Goal: Task Accomplishment & Management: Manage account settings

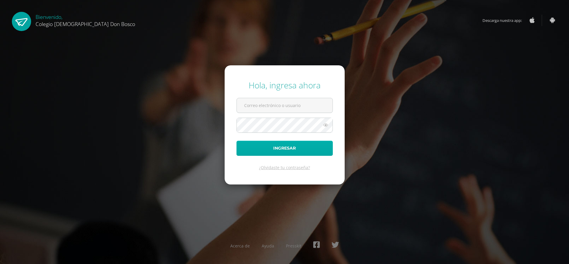
type input "r_chamo@donbosco.edu.gt"
click at [278, 152] on button "Ingresar" at bounding box center [284, 148] width 96 height 15
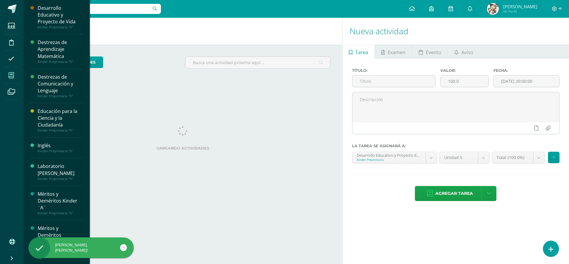
click at [11, 77] on icon at bounding box center [11, 76] width 5 height 6
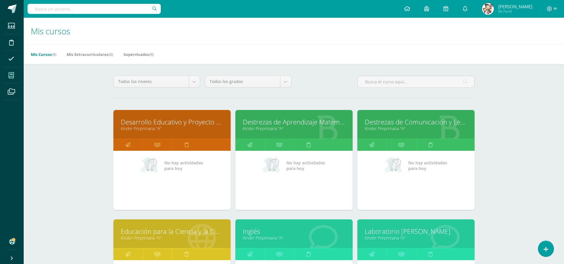
click at [175, 124] on link "Desarrollo Educativo y Proyecto de Vida" at bounding box center [172, 122] width 102 height 9
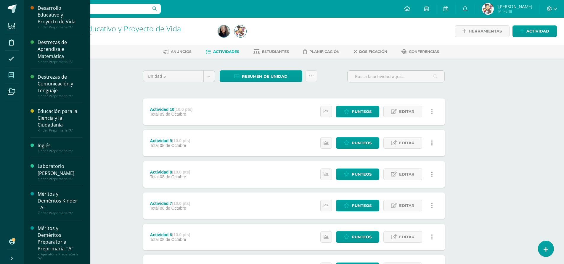
click at [17, 72] on span at bounding box center [11, 75] width 13 height 13
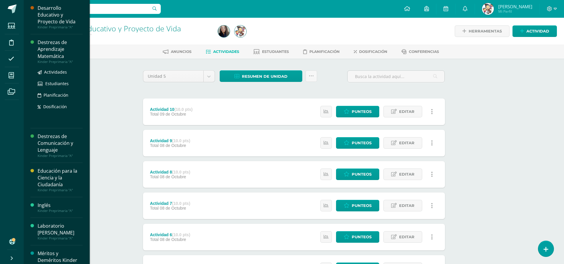
click at [46, 41] on div "Destrezas de Aprendizaje Matemática" at bounding box center [60, 49] width 45 height 20
click at [47, 46] on div "Destrezas de Aprendizaje Matemática" at bounding box center [60, 49] width 45 height 20
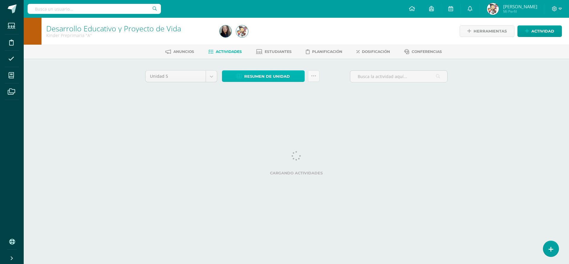
click at [238, 74] on icon at bounding box center [239, 76] width 5 height 5
click at [258, 38] on link "Descargar como HTML" at bounding box center [263, 37] width 63 height 9
drag, startPoint x: 236, startPoint y: 72, endPoint x: 227, endPoint y: 79, distance: 10.9
click at [227, 79] on link "Resumen de unidad" at bounding box center [263, 76] width 83 height 12
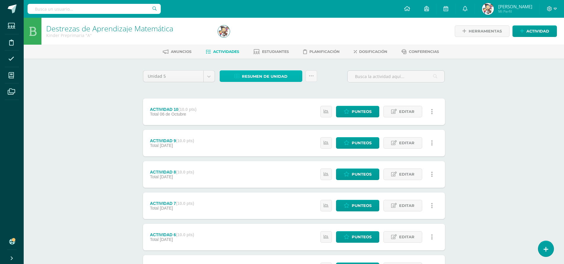
click at [227, 79] on link "Resumen de unidad" at bounding box center [261, 76] width 83 height 12
click at [254, 40] on link "Descargar como HTML" at bounding box center [261, 37] width 63 height 9
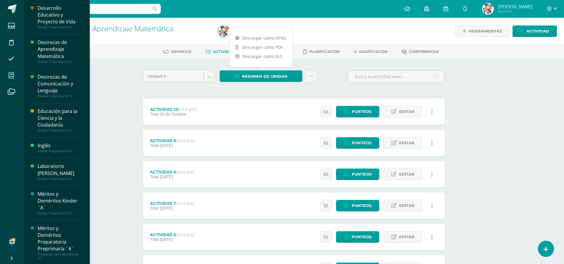
click at [11, 73] on icon at bounding box center [11, 76] width 5 height 6
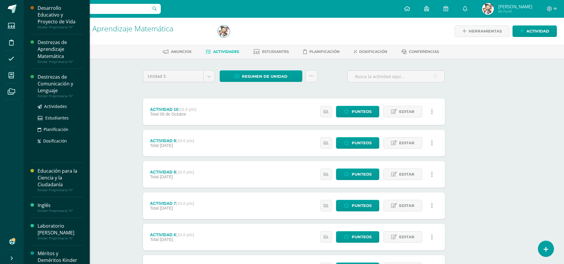
click at [63, 85] on div "Destrezas de Comunicación y Lenguaje" at bounding box center [60, 84] width 45 height 20
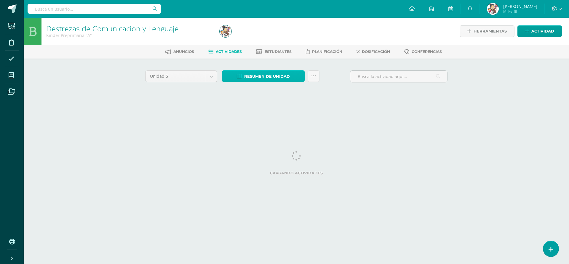
click at [255, 73] on span "Resumen de unidad" at bounding box center [267, 76] width 46 height 11
click at [258, 38] on link "Descargar como HTML" at bounding box center [263, 37] width 63 height 9
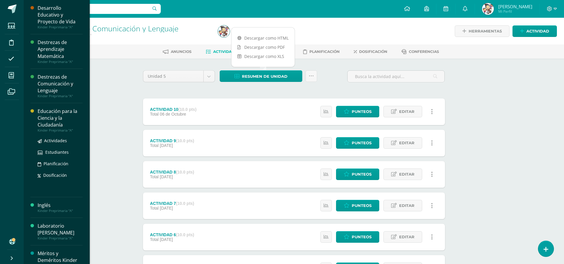
click at [52, 121] on div "Educación para la Ciencia y la Ciudadanía" at bounding box center [60, 118] width 45 height 20
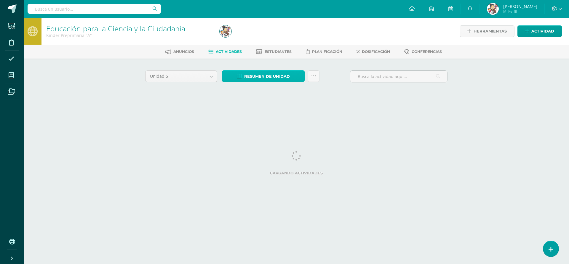
click at [270, 77] on span "Resumen de unidad" at bounding box center [267, 76] width 46 height 11
click at [276, 37] on link "Descargar como HTML" at bounding box center [263, 37] width 63 height 9
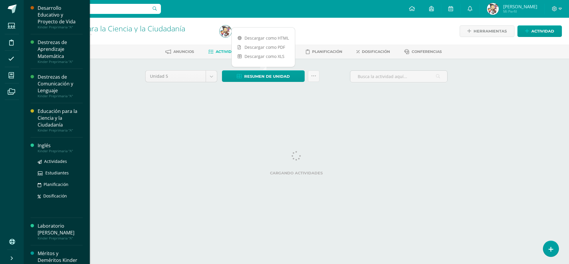
click at [49, 148] on div "Inglés" at bounding box center [60, 145] width 45 height 7
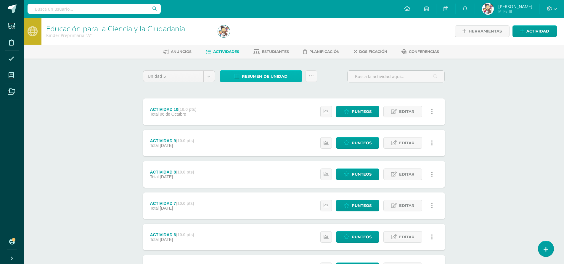
click at [273, 74] on span "Resumen de unidad" at bounding box center [265, 76] width 46 height 11
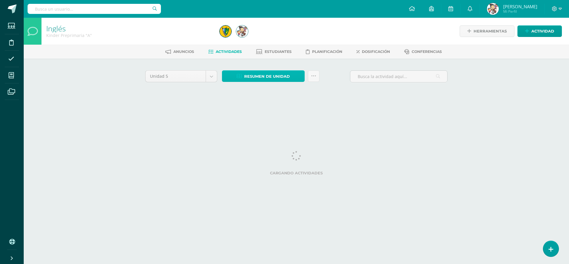
click at [260, 75] on span "Resumen de unidad" at bounding box center [267, 76] width 46 height 11
click at [251, 78] on span "Resumen de unidad" at bounding box center [267, 76] width 46 height 11
click at [246, 108] on div "Unidad 5 Unidad 1 Unidad 2 Unidad 3 Unidad 4 Unidad 5 Resumen de unidad Subir a…" at bounding box center [296, 85] width 326 height 52
click at [258, 73] on span "Resumen de unidad" at bounding box center [267, 76] width 46 height 11
click at [251, 110] on html "Estudiantes Disciplina Asistencia Mis cursos Archivos Soporte Ayuda Reportar un…" at bounding box center [284, 55] width 569 height 110
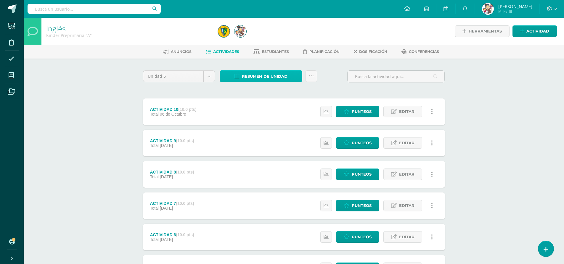
click at [264, 76] on span "Resumen de unidad" at bounding box center [265, 76] width 46 height 11
click at [263, 79] on span "Resumen de unidad" at bounding box center [265, 76] width 46 height 11
click at [310, 78] on icon at bounding box center [311, 76] width 5 height 5
click at [275, 77] on span "Resumen de unidad" at bounding box center [265, 76] width 46 height 11
click at [264, 76] on span "Resumen de unidad" at bounding box center [265, 76] width 46 height 11
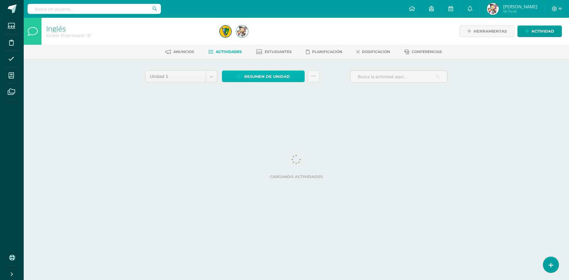
click at [259, 76] on span "Resumen de unidad" at bounding box center [267, 76] width 46 height 11
click at [271, 39] on link "Descargar como HTML" at bounding box center [263, 37] width 63 height 9
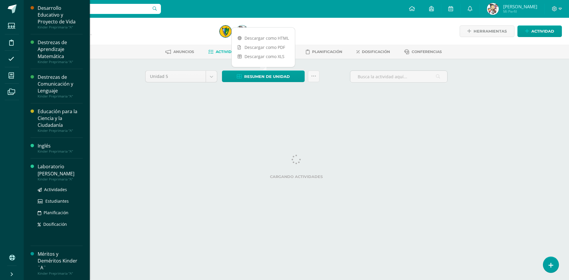
click at [57, 169] on div "Laboratorio [PERSON_NAME]" at bounding box center [60, 170] width 45 height 14
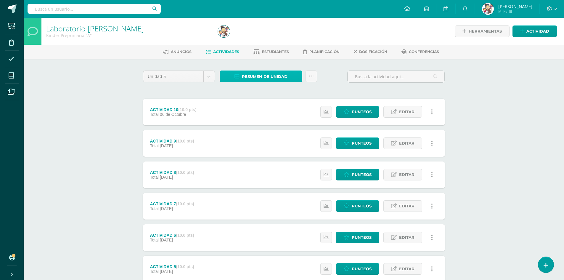
click at [264, 76] on span "Resumen de unidad" at bounding box center [265, 76] width 46 height 11
click at [265, 37] on link "Descargar como HTML" at bounding box center [261, 37] width 63 height 9
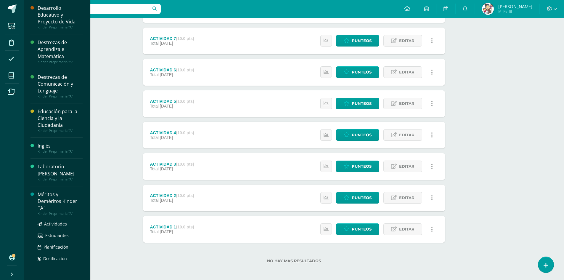
scroll to position [30, 0]
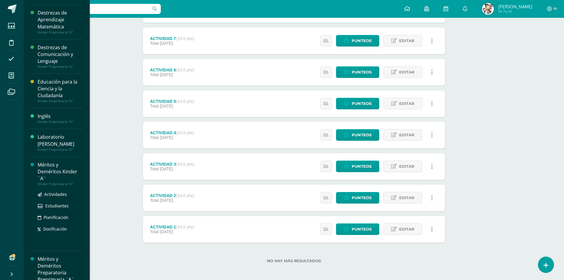
click at [56, 172] on div "Méritos y Deméritos Kinder ¨A¨" at bounding box center [60, 171] width 45 height 20
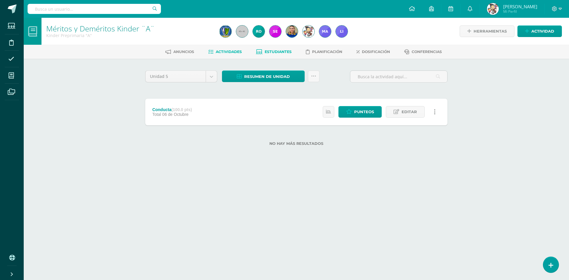
click at [272, 54] on link "Estudiantes" at bounding box center [274, 51] width 36 height 9
click at [273, 52] on span "Estudiantes" at bounding box center [277, 51] width 27 height 4
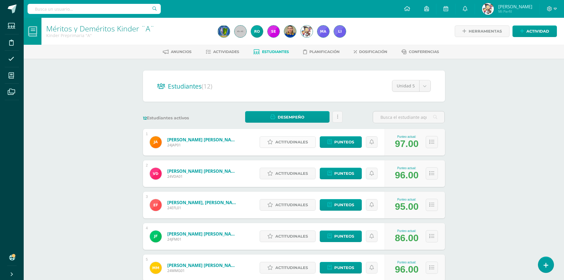
click at [290, 142] on span "Actitudinales" at bounding box center [291, 142] width 33 height 11
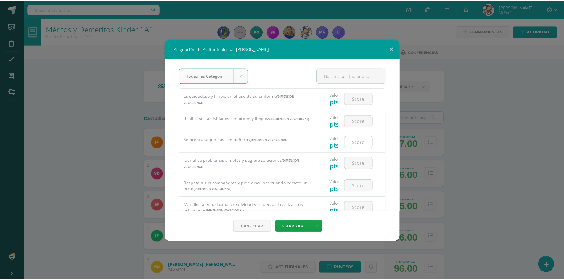
scroll to position [118, 0]
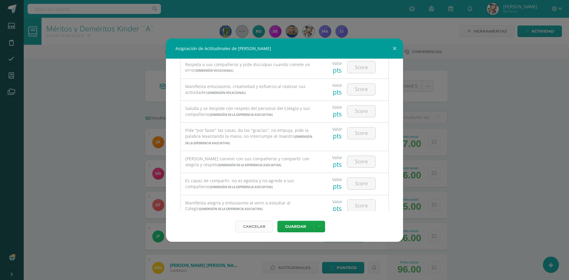
click at [256, 231] on link "Cancelar" at bounding box center [254, 227] width 38 height 12
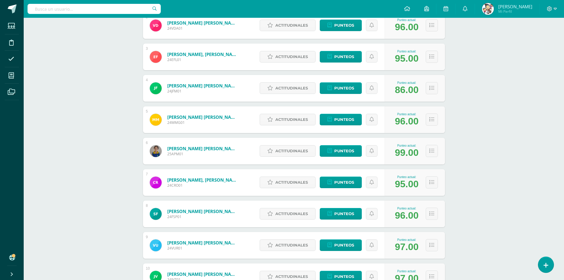
scroll to position [195, 0]
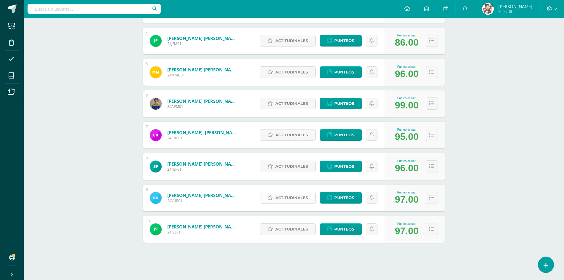
click at [289, 197] on span "Actitudinales" at bounding box center [291, 197] width 33 height 11
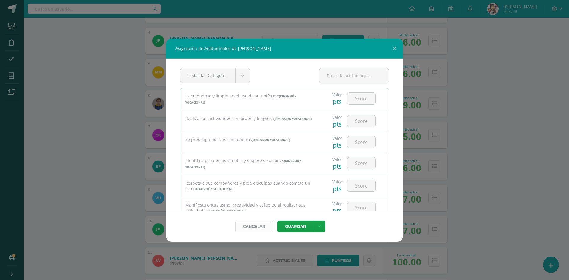
click at [254, 223] on link "Cancelar" at bounding box center [254, 227] width 38 height 12
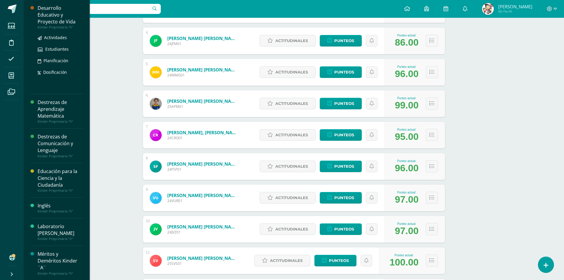
click at [50, 22] on div "Desarrollo Educativo y Proyecto de Vida" at bounding box center [60, 15] width 45 height 20
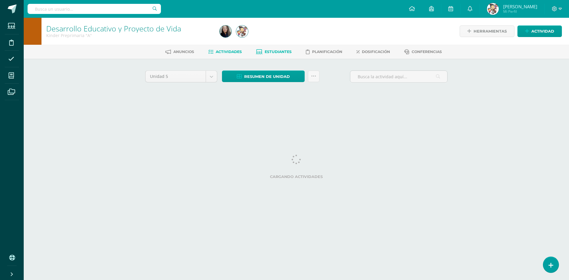
click at [283, 52] on span "Estudiantes" at bounding box center [277, 51] width 27 height 4
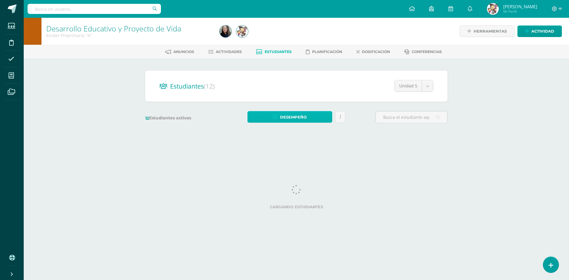
click at [295, 118] on span "Desempeño" at bounding box center [293, 117] width 27 height 11
click at [296, 141] on html "Estudiantes Disciplina Asistencia Mis cursos Archivos Soporte Ayuda Reportar un…" at bounding box center [284, 70] width 569 height 141
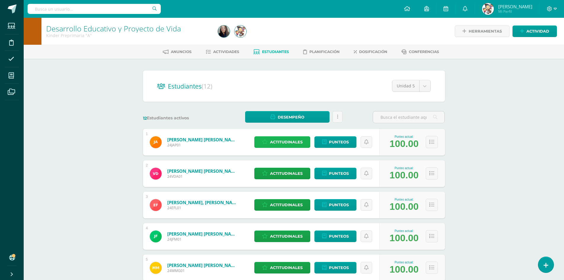
click at [279, 147] on span "Actitudinales" at bounding box center [286, 142] width 33 height 11
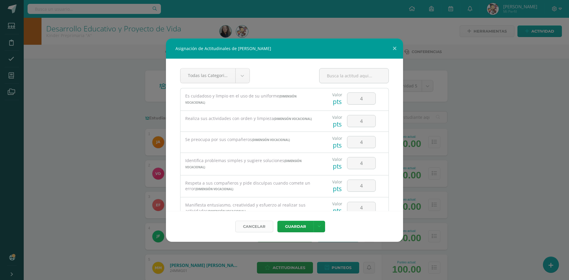
click at [259, 225] on link "Cancelar" at bounding box center [254, 227] width 38 height 12
